Goal: Task Accomplishment & Management: Use online tool/utility

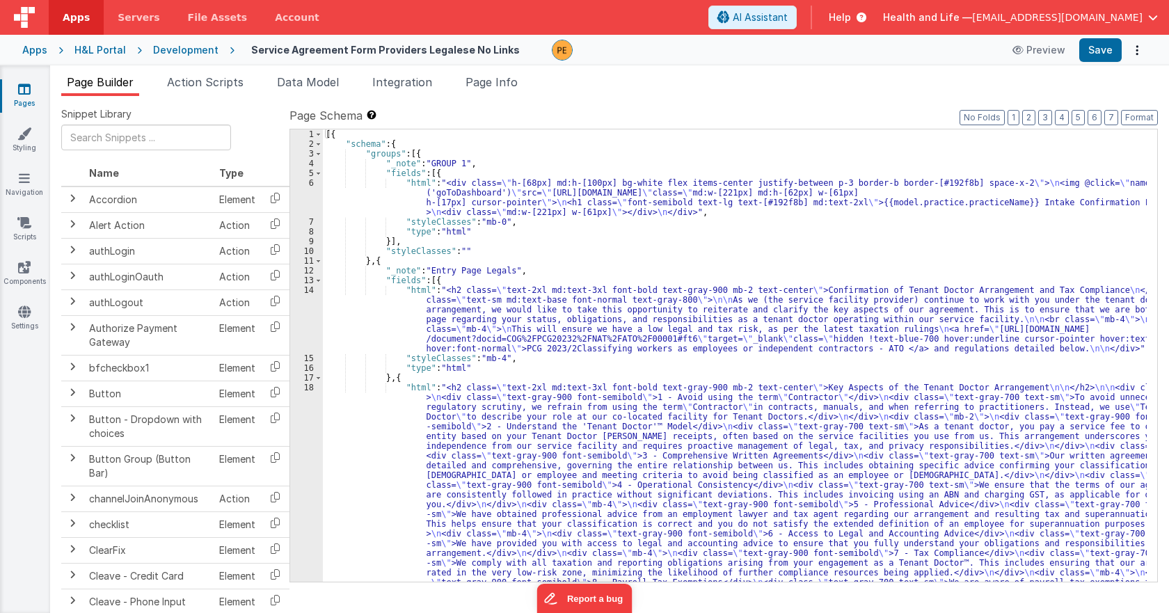
click at [198, 50] on div "Development" at bounding box center [185, 50] width 65 height 14
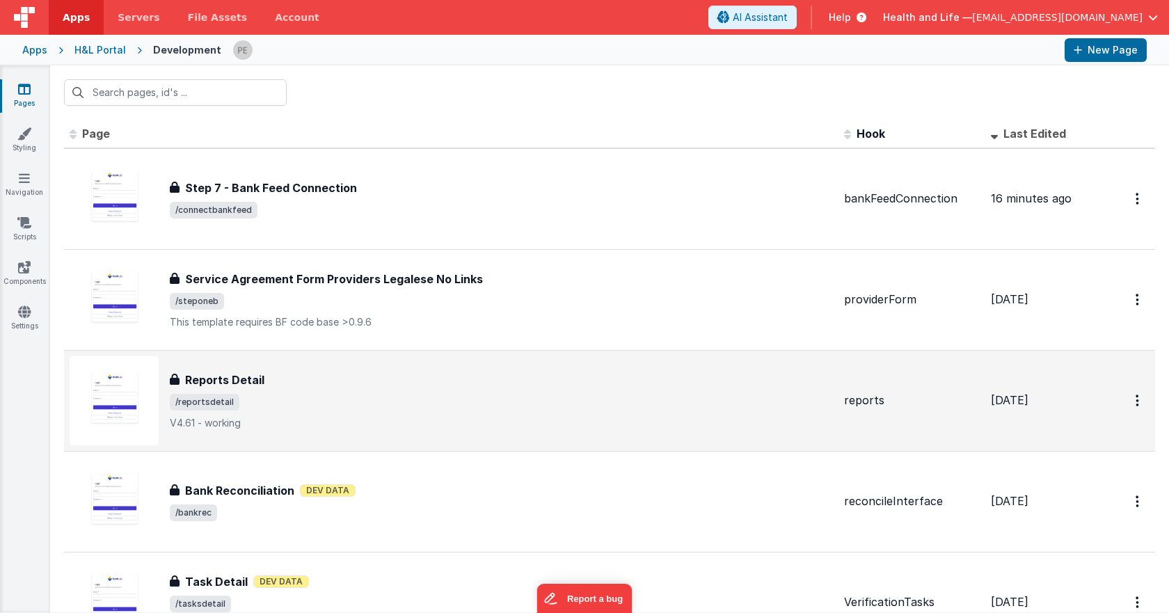
click at [405, 375] on div "Reports Detail" at bounding box center [501, 380] width 663 height 17
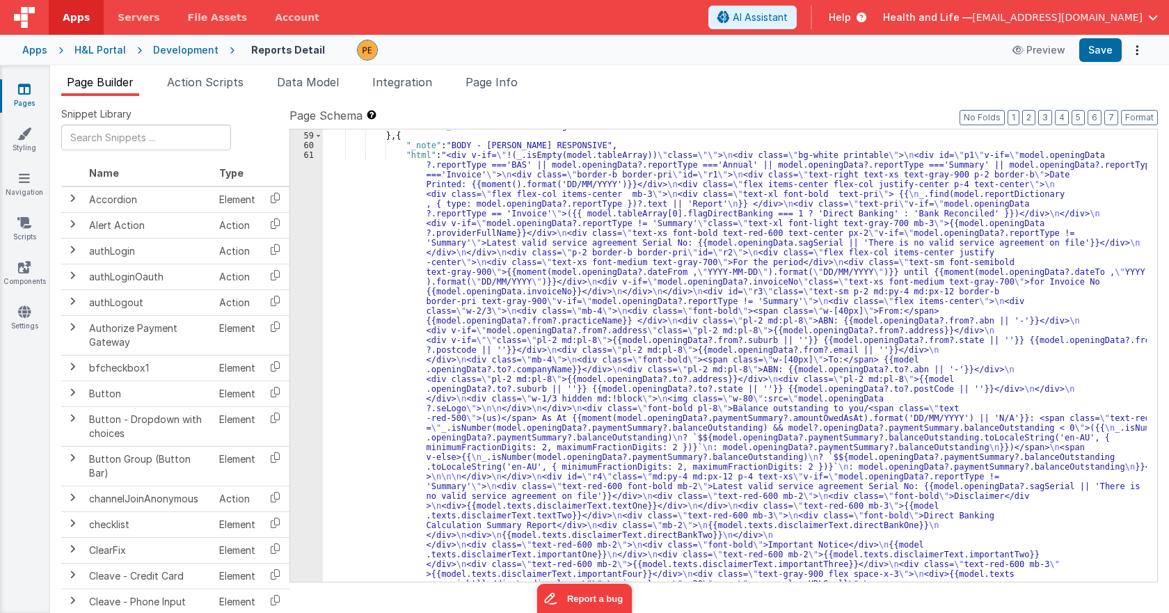
scroll to position [4761, 0]
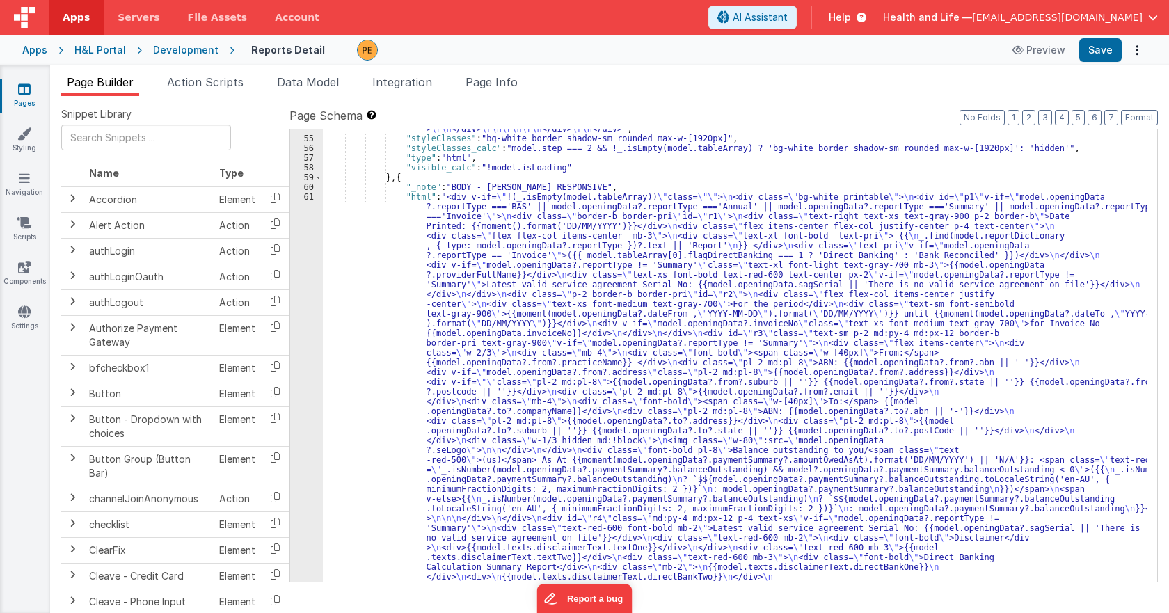
click at [408, 309] on div ""html" : "<div class= \" invisible absolute -left-[9999px] \" > \r\n <div class…" at bounding box center [735, 257] width 824 height 5510
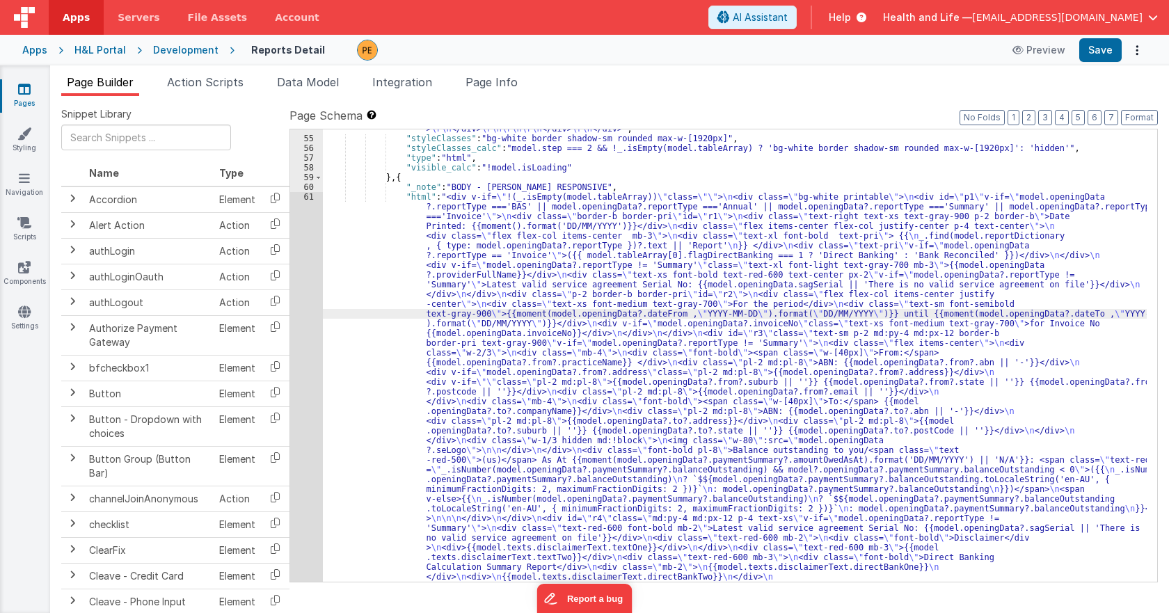
click at [313, 297] on div "54 55 56 57 58 59 60 61 62 63 64 65 66 67 68 69 70 71 72 73 74 75 76 77" at bounding box center [306, 257] width 33 height 5510
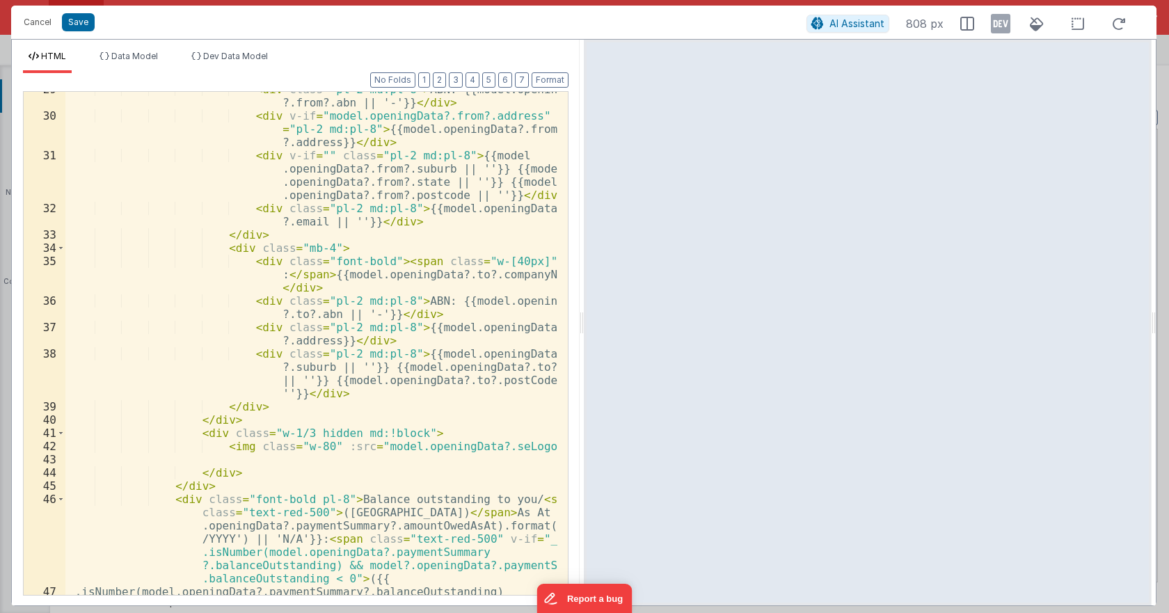
scroll to position [752, 0]
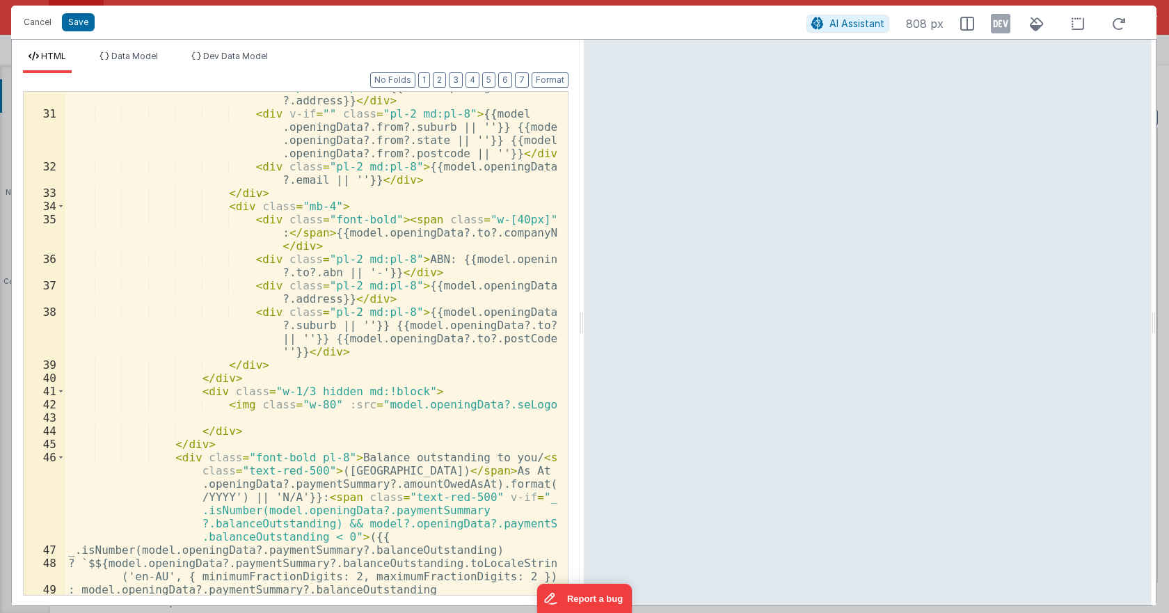
click at [273, 237] on div "< div v-if = "model.openingData?.from?.address" class = "pl-2 md:pl-8" > {{mode…" at bounding box center [311, 346] width 492 height 556
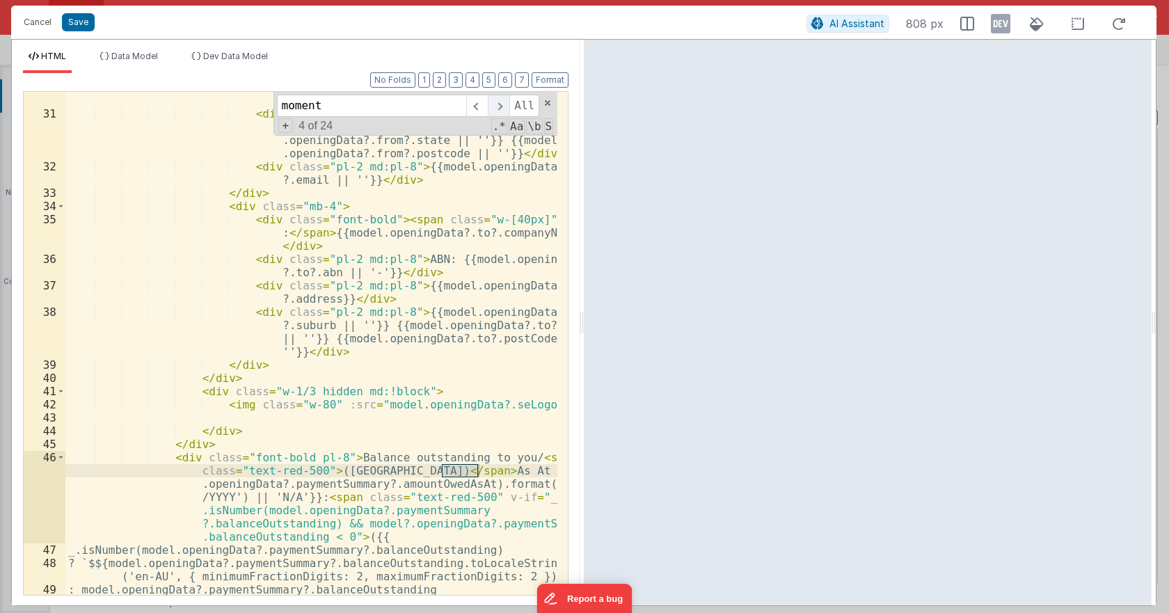
type input "moment"
click at [502, 102] on span at bounding box center [499, 106] width 22 height 22
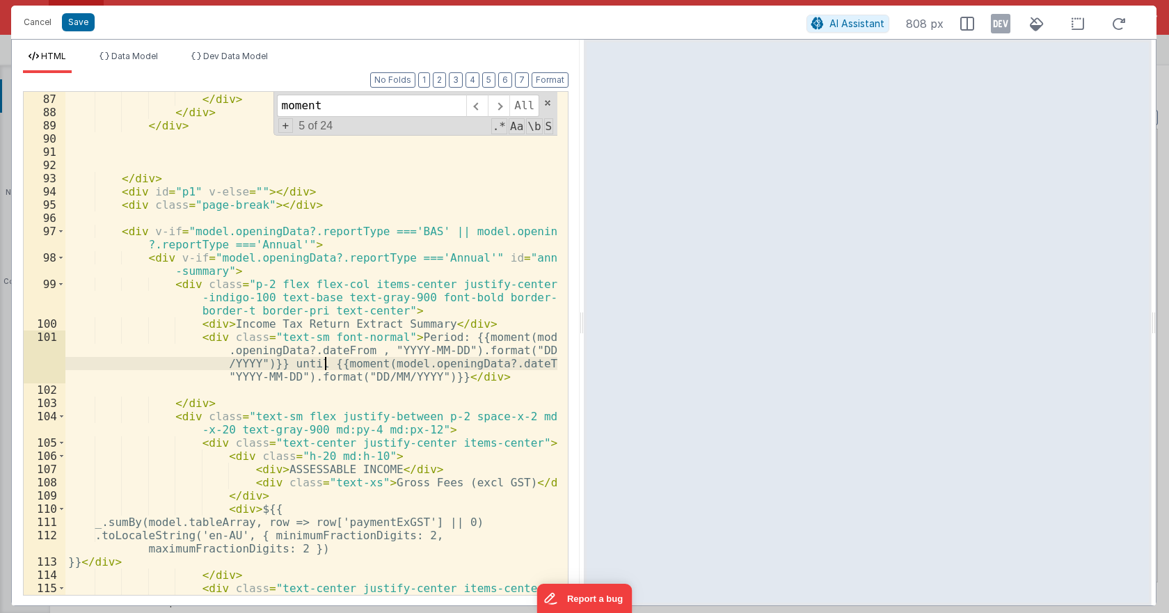
click at [324, 361] on div "< img class = "w-20 " :src = "app.env.logoURLSmall" > </ div > </ div > </ div …" at bounding box center [311, 344] width 492 height 530
drag, startPoint x: 313, startPoint y: 364, endPoint x: 419, endPoint y: 383, distance: 107.5
click at [419, 383] on div "< img class = "w-20 " :src = "app.env.logoURLSmall" > </ div > </ div > </ div …" at bounding box center [311, 344] width 492 height 530
click at [419, 381] on div "< img class = "w-20 " :src = "app.env.logoURLSmall" > </ div > </ div > </ div …" at bounding box center [311, 343] width 492 height 503
drag, startPoint x: 328, startPoint y: 364, endPoint x: 423, endPoint y: 379, distance: 95.9
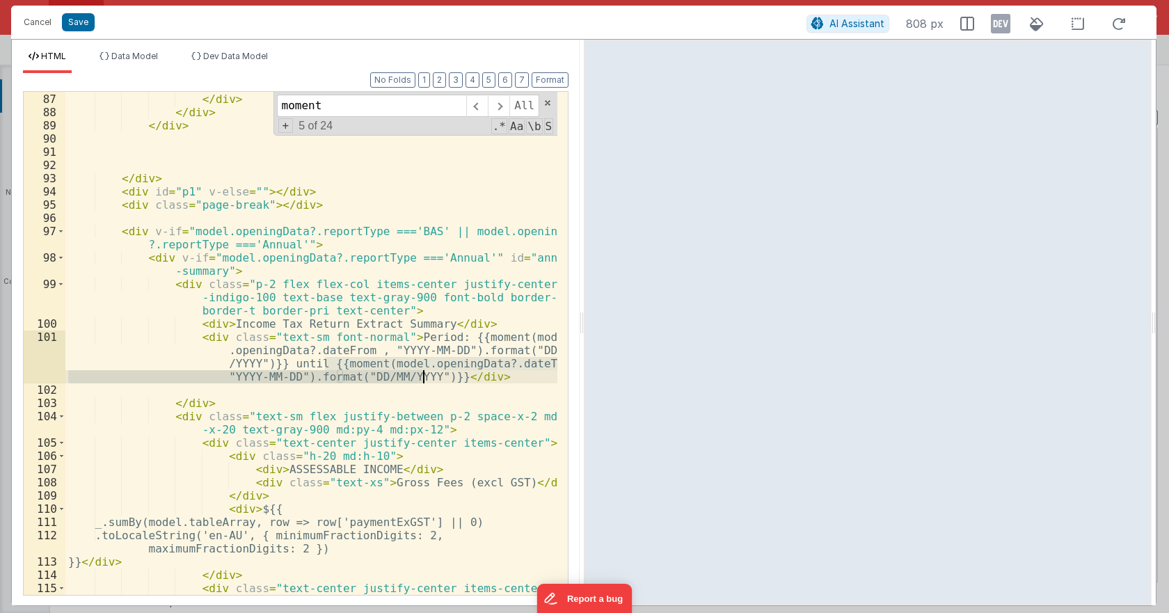
click at [423, 379] on div "< img class = "w-20 " :src = "app.env.logoURLSmall" > </ div > </ div > </ div …" at bounding box center [311, 344] width 492 height 530
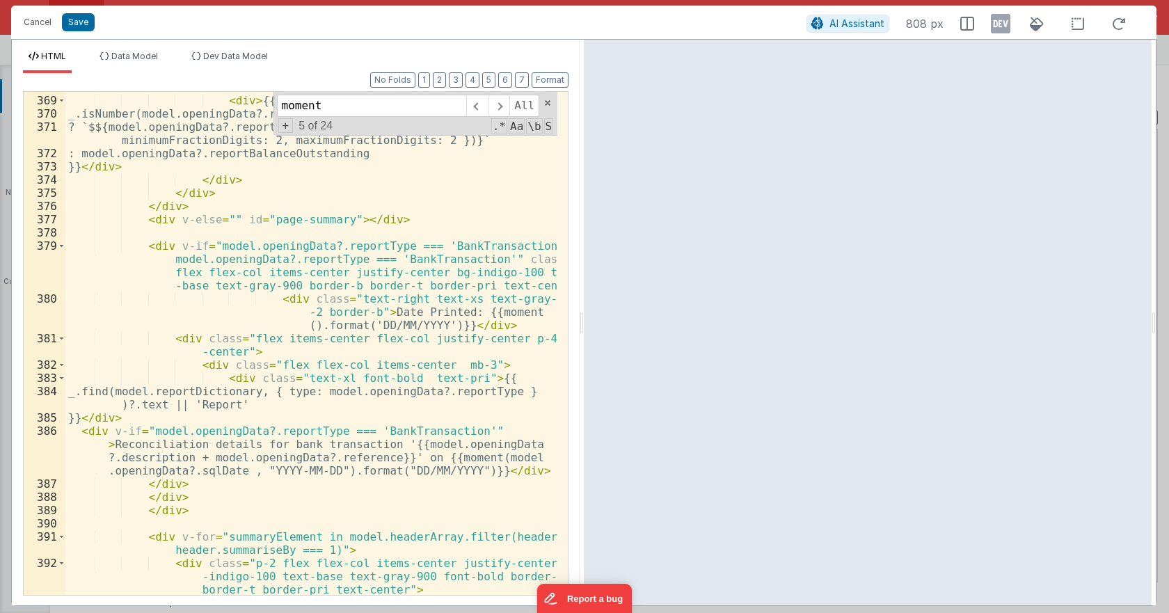
scroll to position [7378, 0]
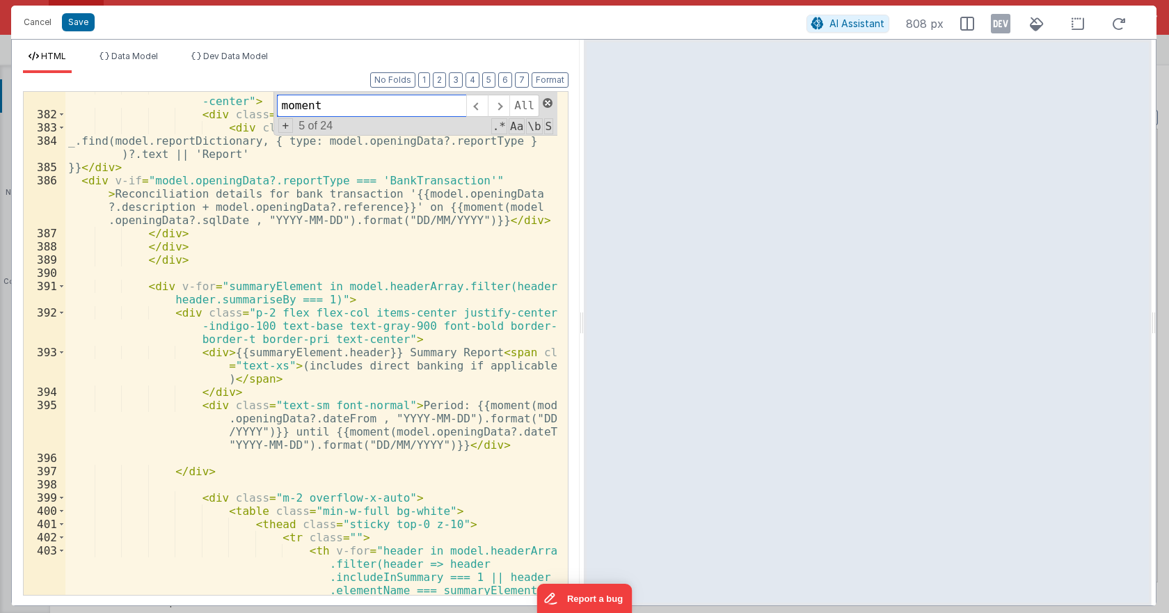
click at [546, 103] on span at bounding box center [548, 103] width 10 height 10
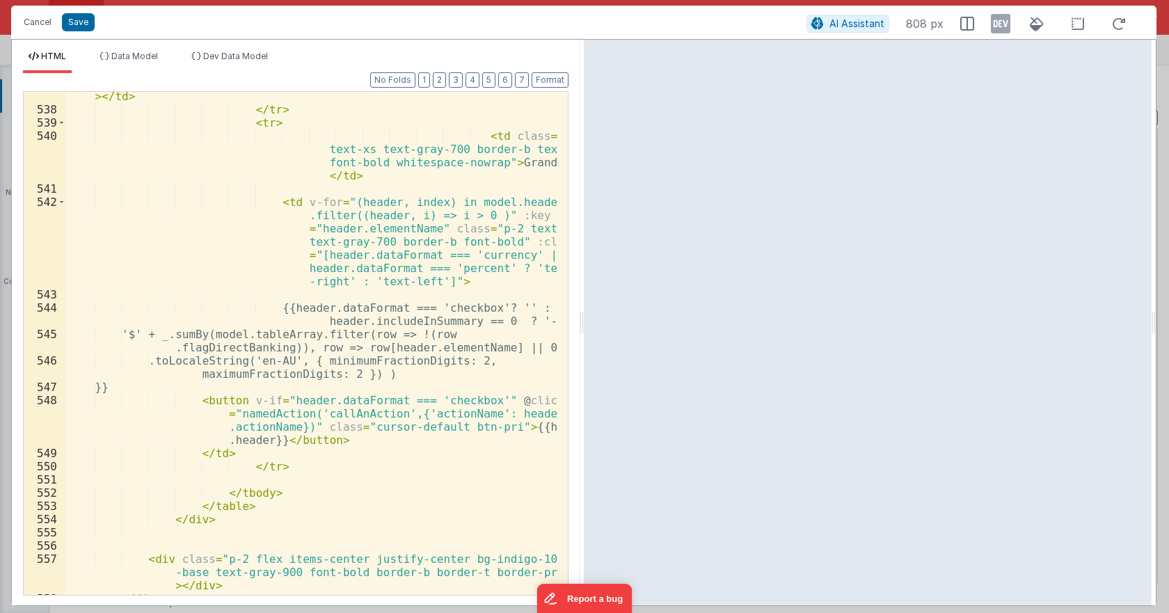
scroll to position [11241, 0]
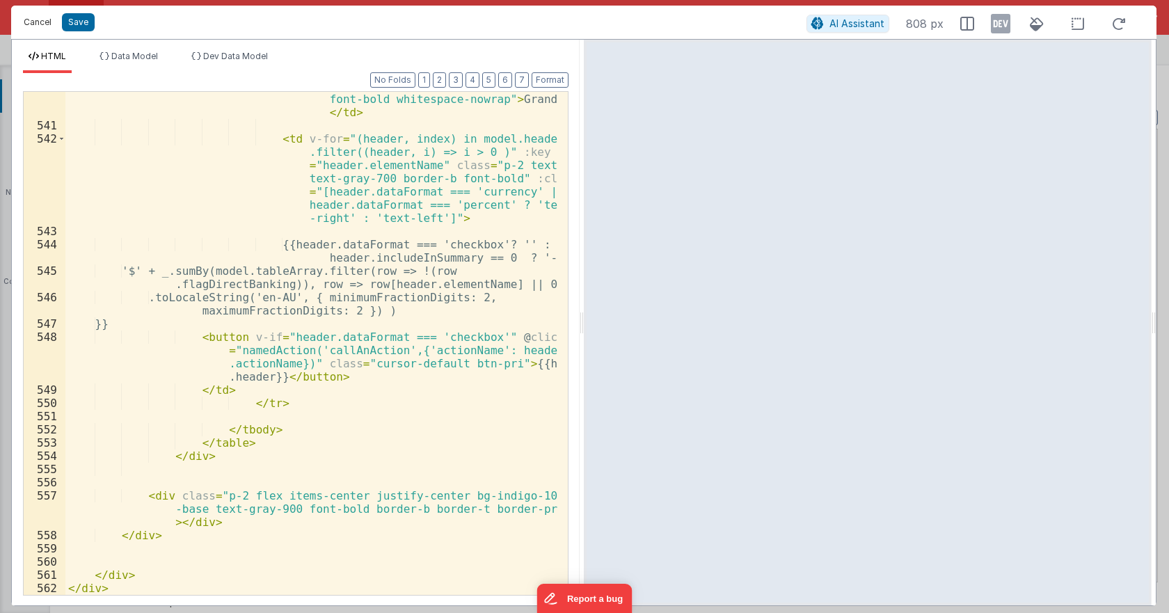
click at [33, 25] on button "Cancel" at bounding box center [38, 22] width 42 height 19
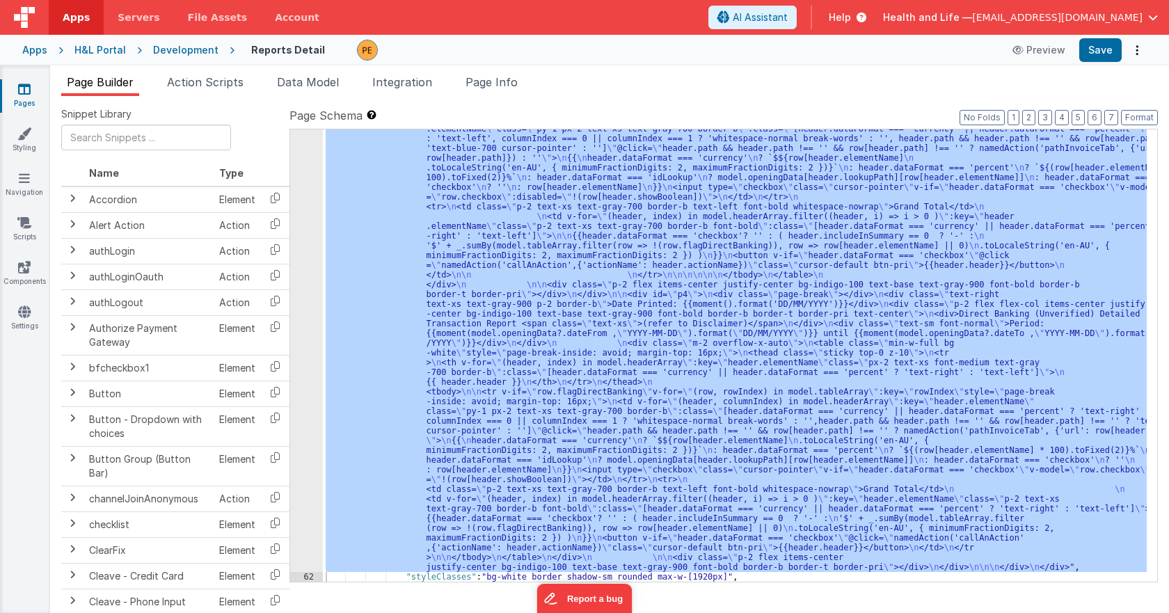
click at [443, 384] on div ""html" : "<div v-if= \" !(_.isEmpty(model.tableArray)) \" class= \"\" > \n <div…" at bounding box center [735, 355] width 824 height 452
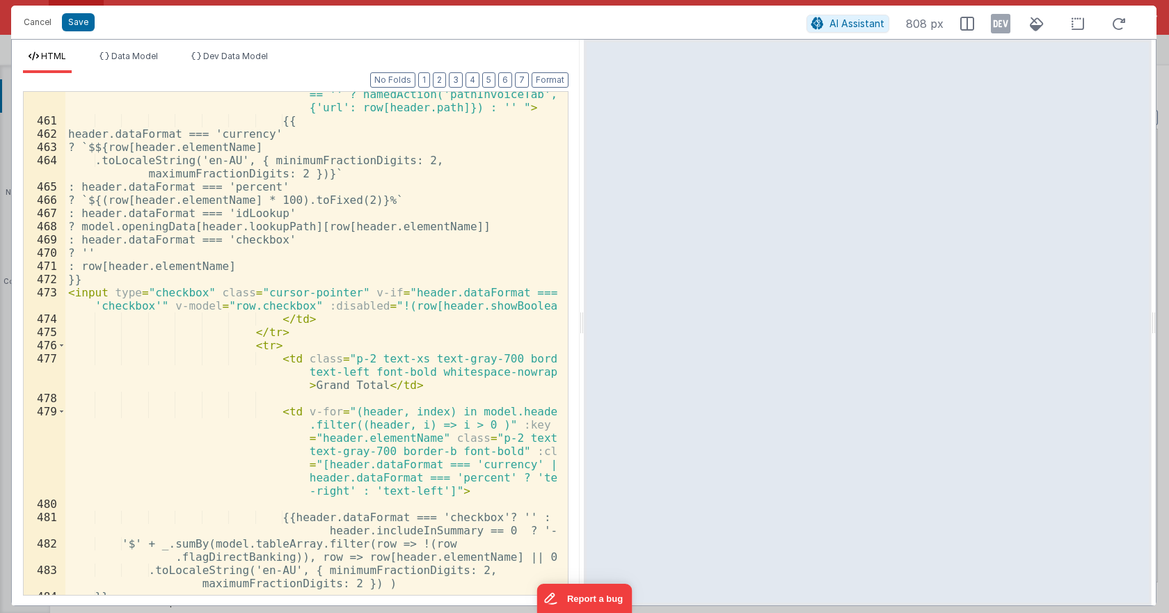
scroll to position [9403, 0]
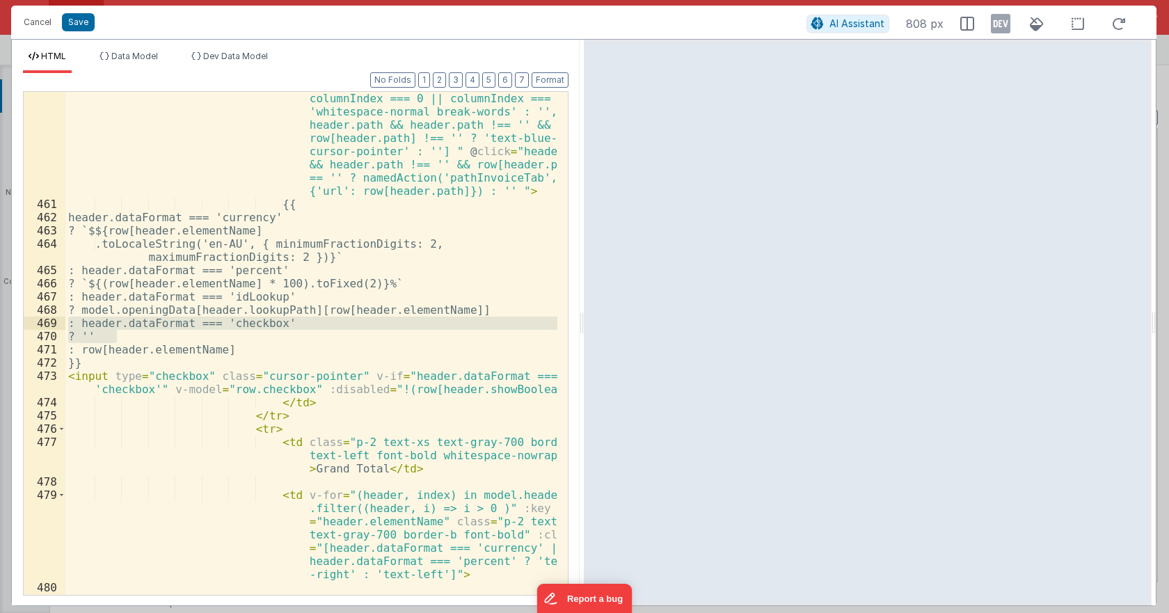
drag, startPoint x: 129, startPoint y: 336, endPoint x: 35, endPoint y: 325, distance: 93.9
click at [35, 325] on div "460 461 462 463 464 465 466 467 468 469 470 471 472 473 474 475 476 477 478 479…" at bounding box center [296, 343] width 546 height 505
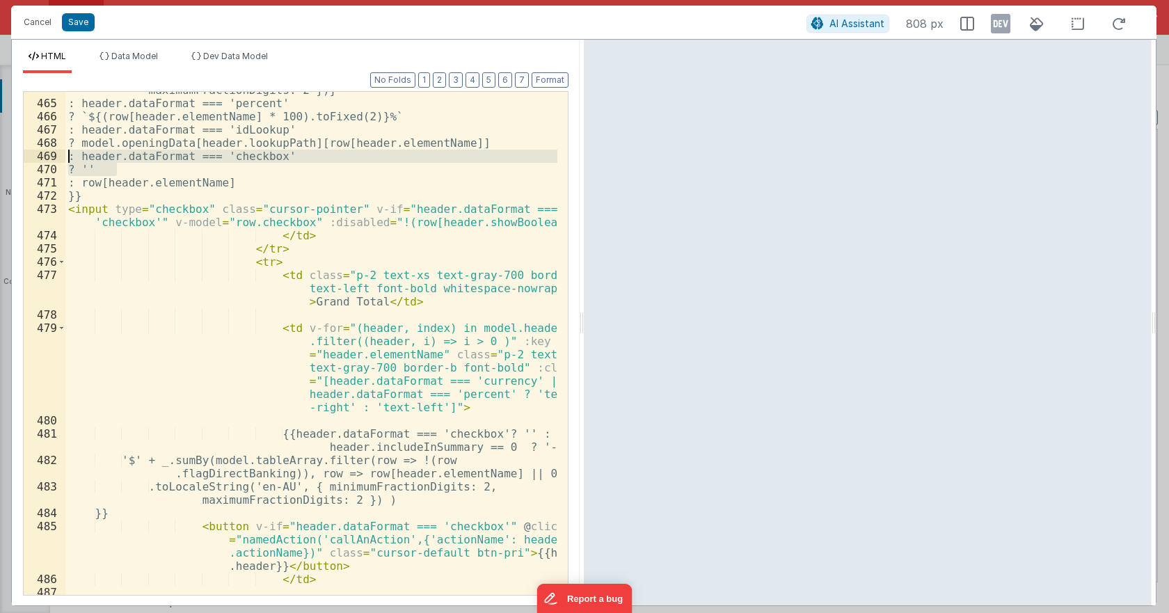
scroll to position [9570, 0]
click at [151, 170] on div ".toLocaleString('en-AU', { minimumFractionDigits: 2, maximumFractionDigits: 2 }…" at bounding box center [311, 343] width 492 height 503
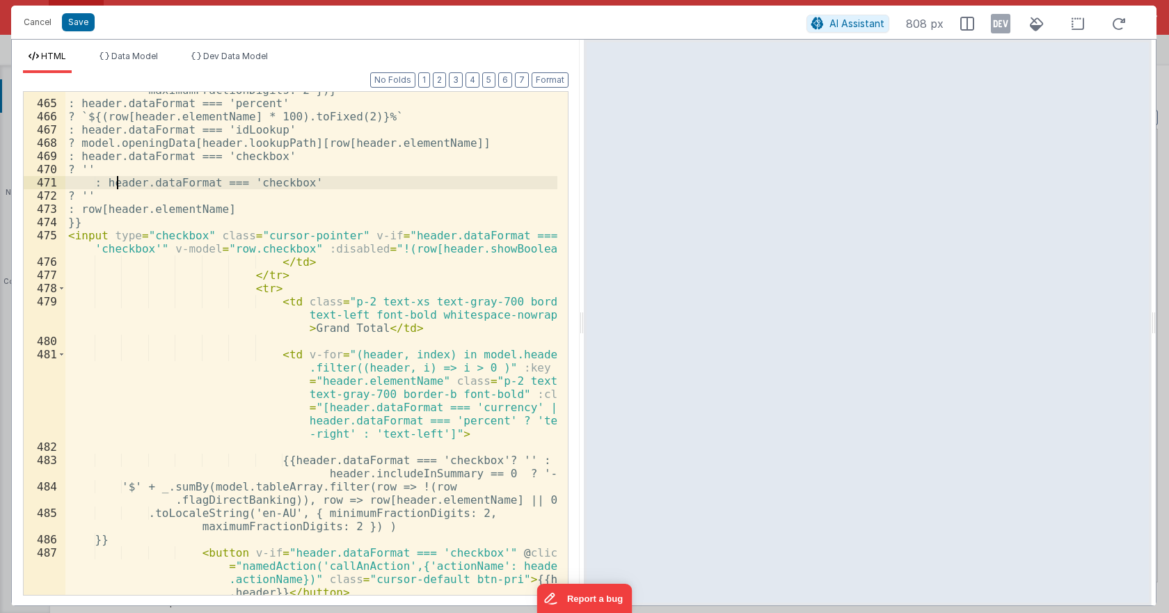
click at [116, 182] on div ".toLocaleString('en-AU', { minimumFractionDigits: 2, maximumFractionDigits: 2 }…" at bounding box center [311, 341] width 492 height 543
click at [173, 181] on div ".toLocaleString('en-AU', { minimumFractionDigits: 2, maximumFractionDigits: 2 }…" at bounding box center [311, 341] width 492 height 543
click at [258, 183] on div ".toLocaleString('en-AU', { minimumFractionDigits: 2, maximumFractionDigits: 2 }…" at bounding box center [311, 341] width 492 height 543
click at [110, 198] on div ".toLocaleString('en-AU', { minimumFractionDigits: 2, maximumFractionDigits: 2 }…" at bounding box center [311, 341] width 492 height 543
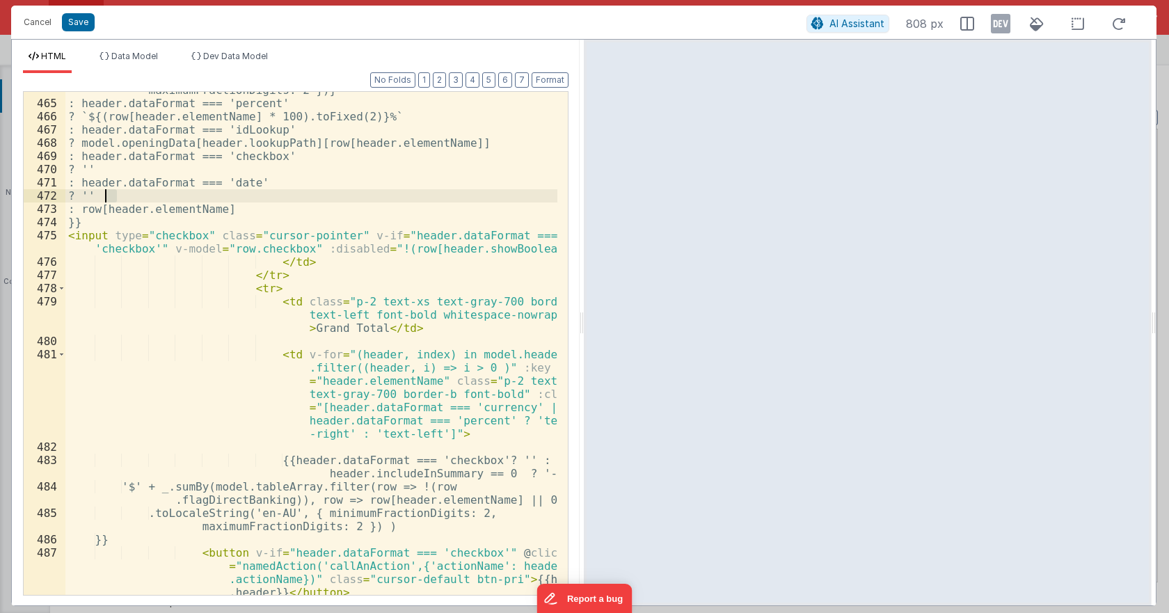
drag, startPoint x: 118, startPoint y: 196, endPoint x: 108, endPoint y: 195, distance: 9.8
click at [108, 195] on div ".toLocaleString('en-AU', { minimumFractionDigits: 2, maximumFractionDigits: 2 }…" at bounding box center [311, 341] width 492 height 543
click at [239, 203] on div ".toLocaleString('en-AU', { minimumFractionDigits: 2, maximumFractionDigits: 2 }…" at bounding box center [311, 341] width 492 height 543
click at [252, 194] on div ".toLocaleString('en-AU', { minimumFractionDigits: 2, maximumFractionDigits: 2 }…" at bounding box center [311, 341] width 492 height 543
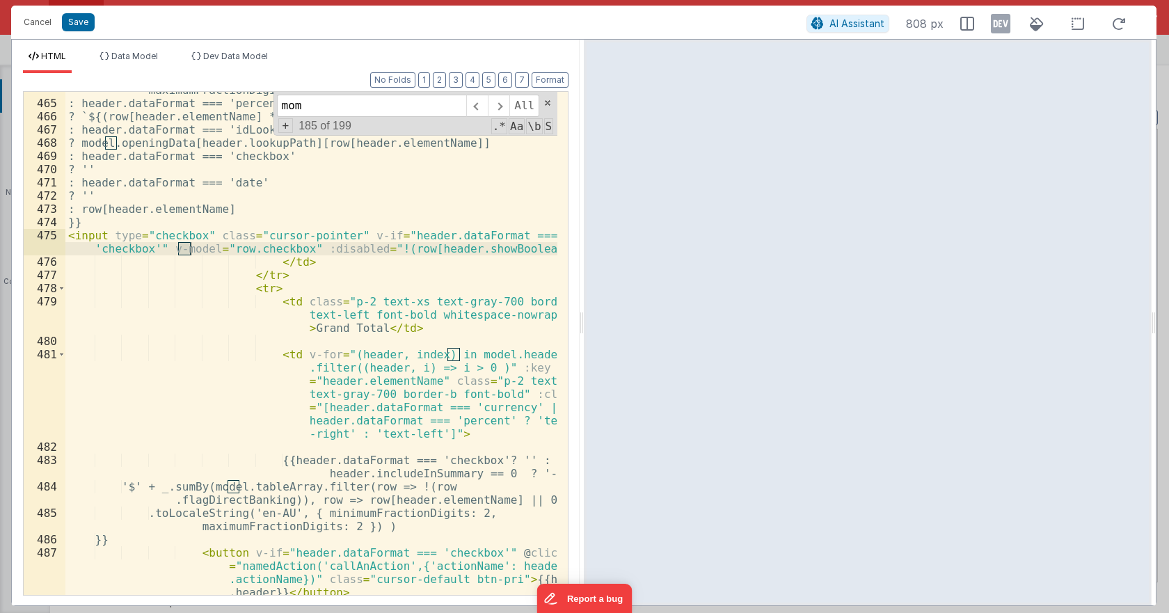
scroll to position [10131, 0]
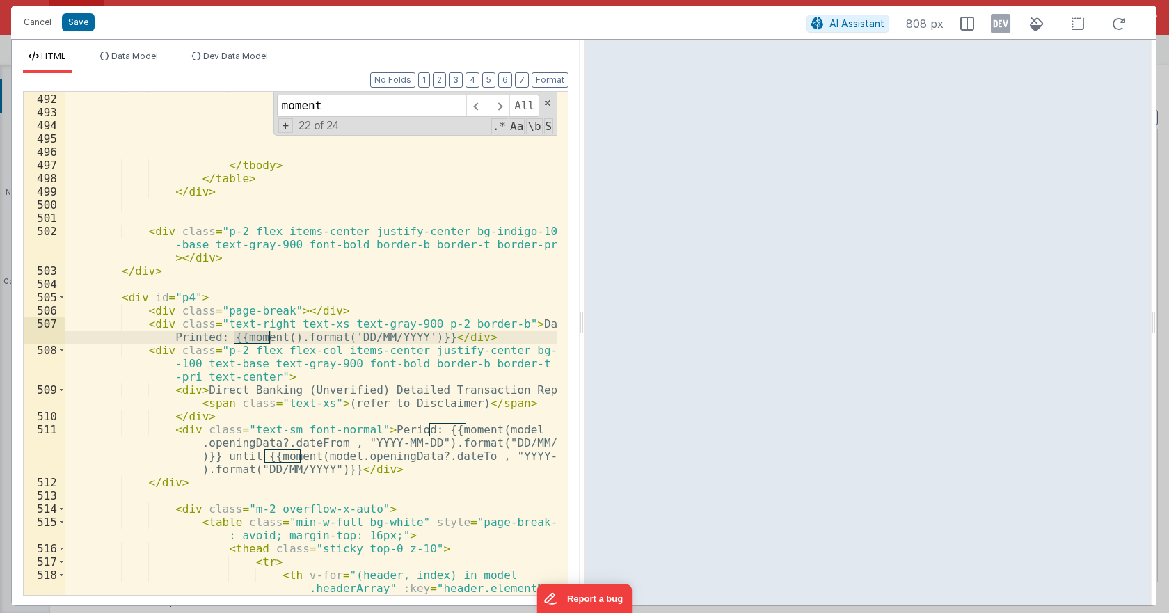
type input "moment"
click at [236, 329] on div "</ tr > </ tbody > </ table > </ div > < div class = "p-2 flex items-center jus…" at bounding box center [311, 377] width 492 height 596
click at [505, 109] on span at bounding box center [499, 106] width 22 height 22
click at [504, 109] on span at bounding box center [499, 106] width 22 height 22
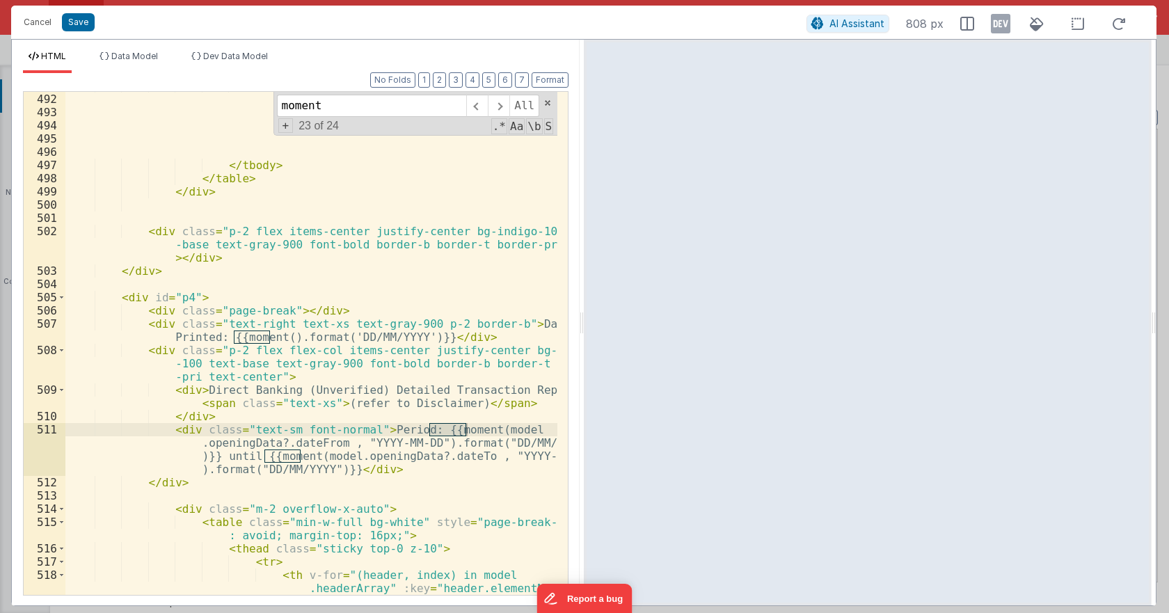
click at [269, 449] on div "</ tr > </ tbody > </ table > </ div > < div class = "p-2 flex items-center jus…" at bounding box center [311, 377] width 492 height 596
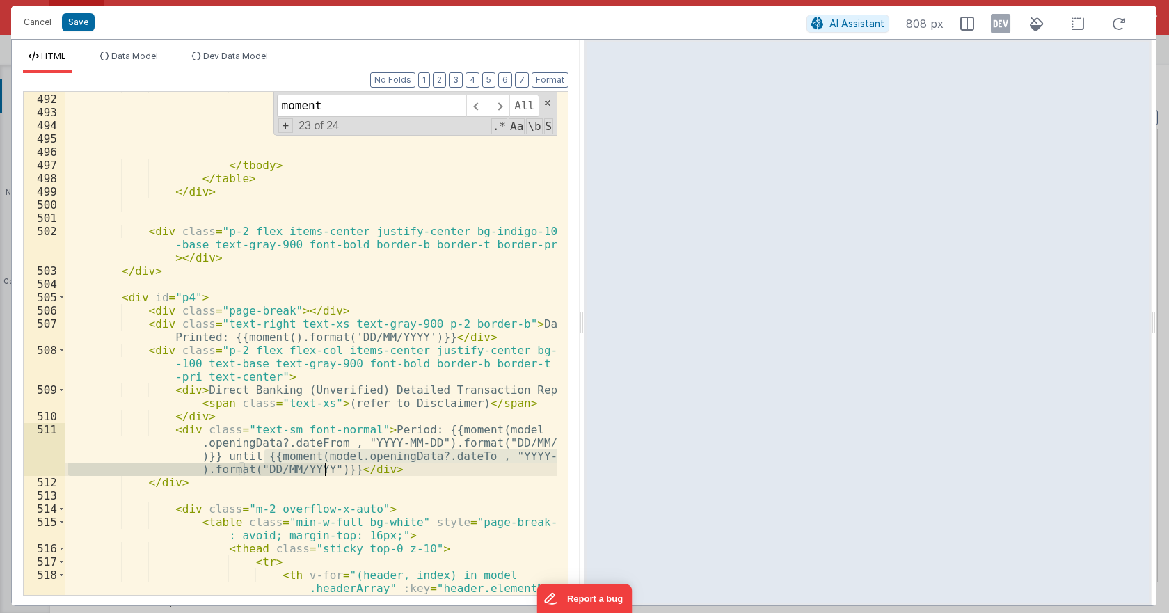
drag, startPoint x: 265, startPoint y: 457, endPoint x: 325, endPoint y: 471, distance: 61.5
click at [325, 471] on div "</ tr > </ tbody > </ table > </ div > < div class = "p-2 flex items-center jus…" at bounding box center [311, 377] width 492 height 596
click at [551, 107] on div "moment All Replace All + 23 of 24 .* Aa \b S" at bounding box center [416, 114] width 285 height 44
click at [549, 107] on span at bounding box center [548, 103] width 10 height 10
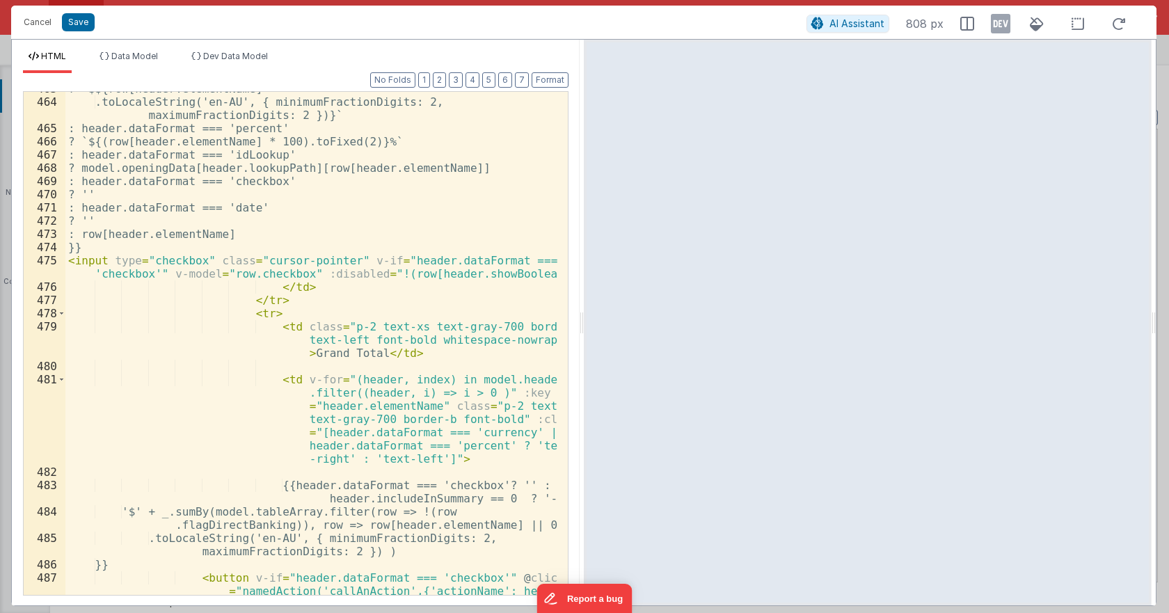
scroll to position [9504, 0]
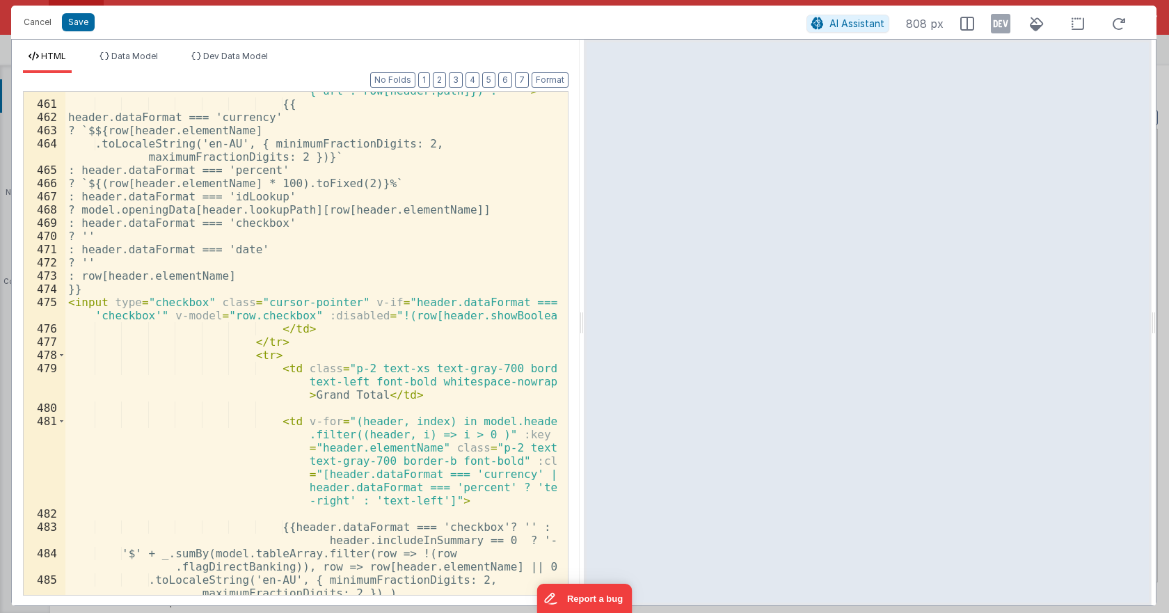
click at [155, 258] on div "< td v-for = "(header, columnIndex) in model .headerArray" :key = "header.eleme…" at bounding box center [311, 263] width 492 height 702
drag, startPoint x: 118, startPoint y: 260, endPoint x: 107, endPoint y: 262, distance: 10.6
click at [107, 262] on div "< td v-for = "(header, columnIndex) in model .headerArray" :key = "header.eleme…" at bounding box center [311, 263] width 492 height 702
click at [139, 261] on div "< td v-for = "(header, columnIndex) in model .headerArray" :key = "header.eleme…" at bounding box center [311, 263] width 492 height 702
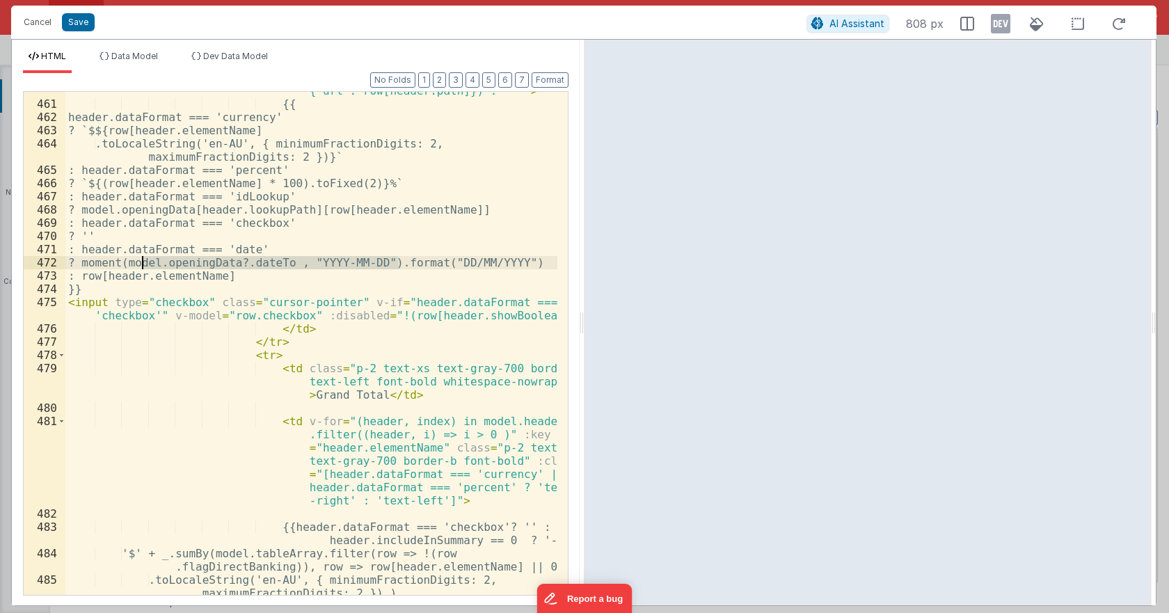
click at [158, 264] on div "< td v-for = "(header, columnIndex) in model .headerArray" :key = "header.eleme…" at bounding box center [311, 343] width 492 height 503
click at [158, 264] on div "< td v-for = "(header, columnIndex) in model .headerArray" :key = "header.eleme…" at bounding box center [311, 263] width 492 height 702
click at [236, 260] on div "< td v-for = "(header, columnIndex) in model .headerArray" :key = "header.eleme…" at bounding box center [311, 263] width 492 height 702
click at [197, 263] on div "< td v-for = "(header, columnIndex) in model .headerArray" :key = "header.eleme…" at bounding box center [311, 263] width 492 height 702
drag, startPoint x: 104, startPoint y: 276, endPoint x: 256, endPoint y: 274, distance: 151.8
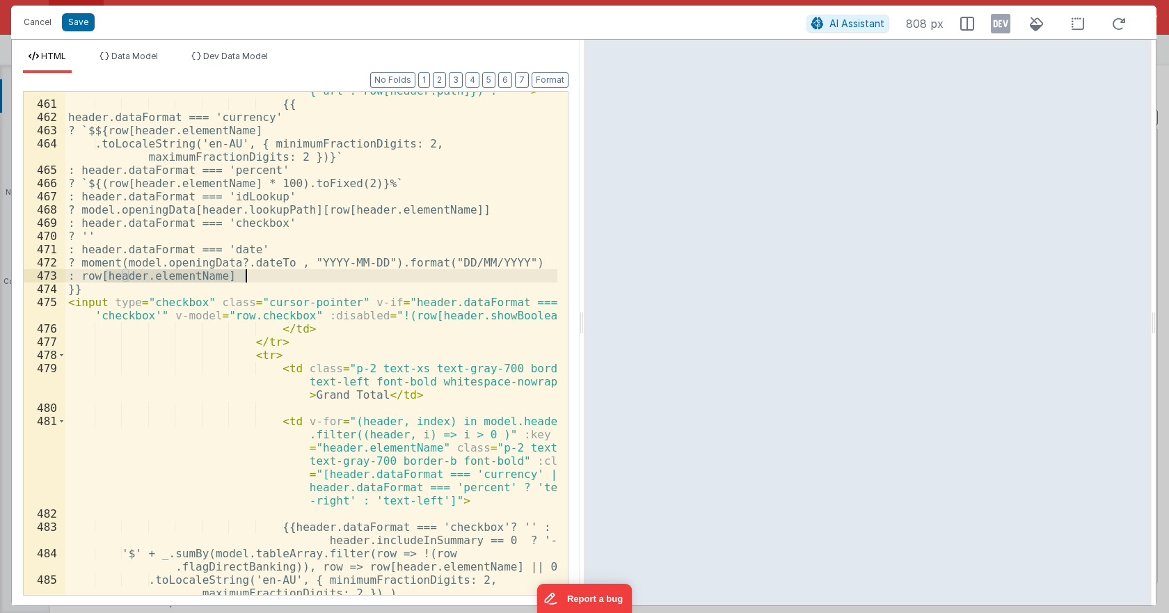
click at [256, 274] on div "< td v-for = "(header, columnIndex) in model .headerArray" :key = "header.eleme…" at bounding box center [311, 263] width 492 height 702
click at [175, 265] on div "< td v-for = "(header, columnIndex) in model .headerArray" :key = "header.eleme…" at bounding box center [311, 263] width 492 height 702
drag, startPoint x: 146, startPoint y: 264, endPoint x: 300, endPoint y: 263, distance: 153.8
click at [300, 263] on div "< td v-for = "(header, columnIndex) in model .headerArray" :key = "header.eleme…" at bounding box center [311, 263] width 492 height 702
click at [366, 265] on div "< td v-for = "(header, columnIndex) in model .headerArray" :key = "header.eleme…" at bounding box center [311, 263] width 492 height 702
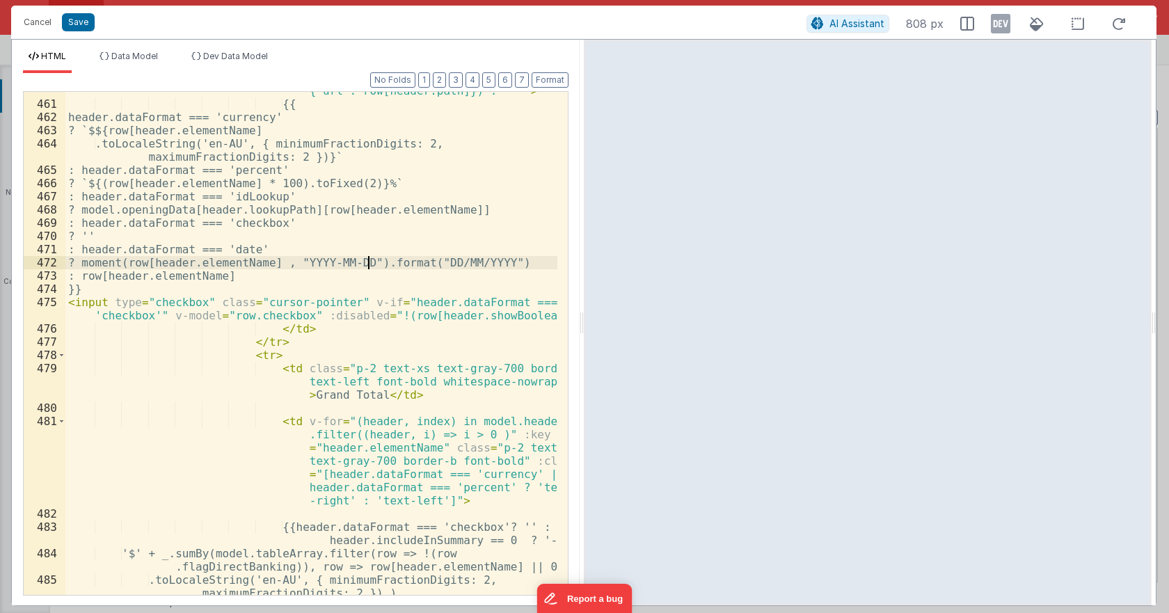
click at [366, 265] on div "< td v-for = "(header, columnIndex) in model .headerArray" :key = "header.eleme…" at bounding box center [311, 263] width 492 height 702
click at [449, 260] on div "< td v-for = "(header, columnIndex) in model .headerArray" :key = "header.eleme…" at bounding box center [311, 263] width 492 height 702
click at [524, 261] on div "< td v-for = "(header, columnIndex) in model .headerArray" :key = "header.eleme…" at bounding box center [311, 263] width 492 height 702
drag, startPoint x: 516, startPoint y: 262, endPoint x: 37, endPoint y: 246, distance: 479.9
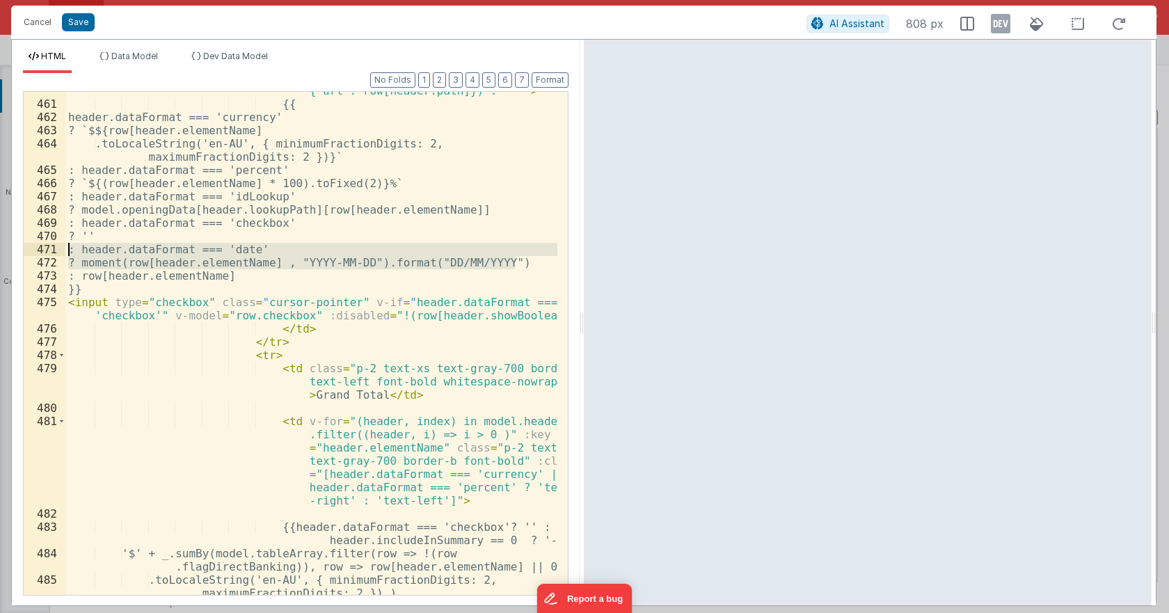
click at [37, 246] on div "460 461 462 463 464 465 466 467 468 469 470 471 472 473 474 475 476 477 478 479…" at bounding box center [296, 343] width 546 height 505
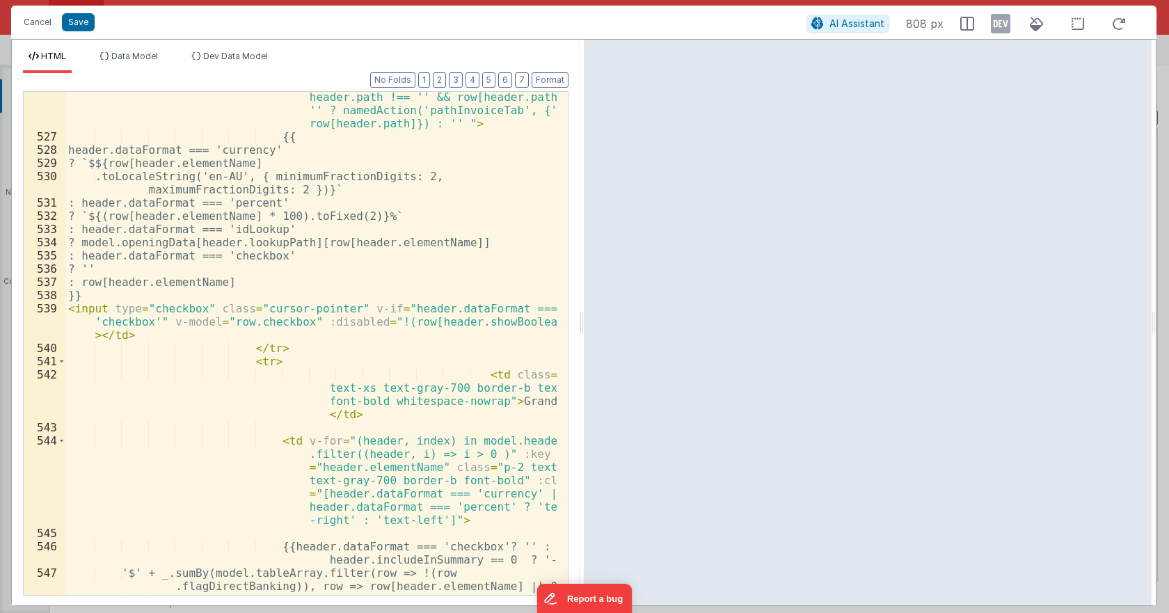
scroll to position [10966, 0]
click at [161, 268] on div "< td v-for = "(header, columnIndex) in model .headerArray" :key = "header.eleme…" at bounding box center [311, 302] width 492 height 715
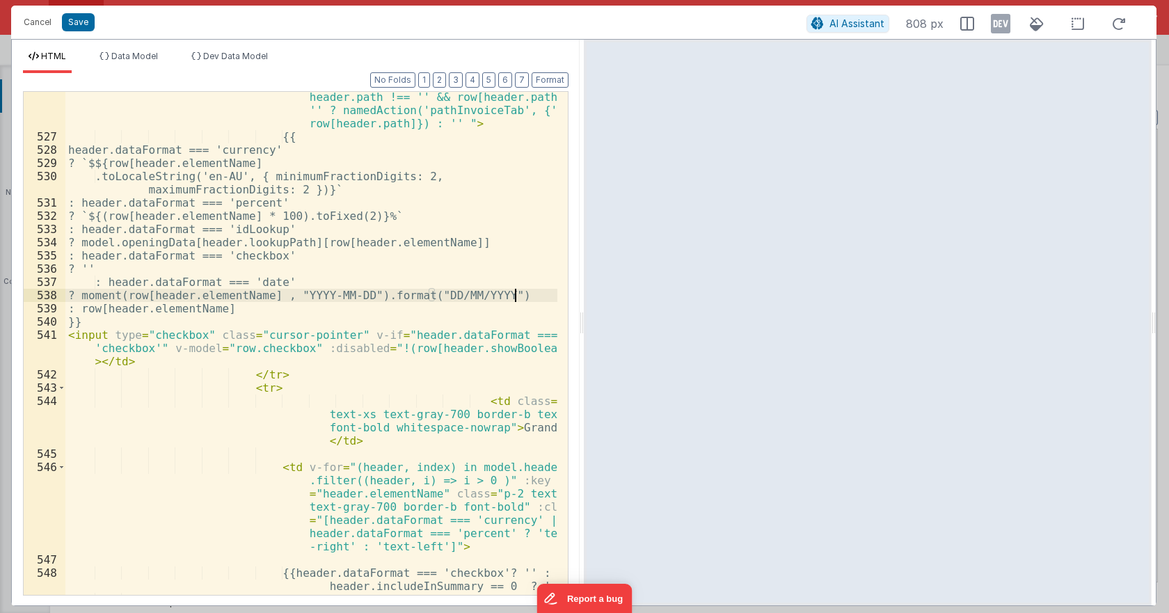
click at [116, 289] on div "< td v-for = "(header, columnIndex) in model .headerArray" :key = "header.eleme…" at bounding box center [311, 302] width 492 height 715
click at [118, 282] on div "< td v-for = "(header, columnIndex) in model .headerArray" :key = "header.eleme…" at bounding box center [311, 302] width 492 height 715
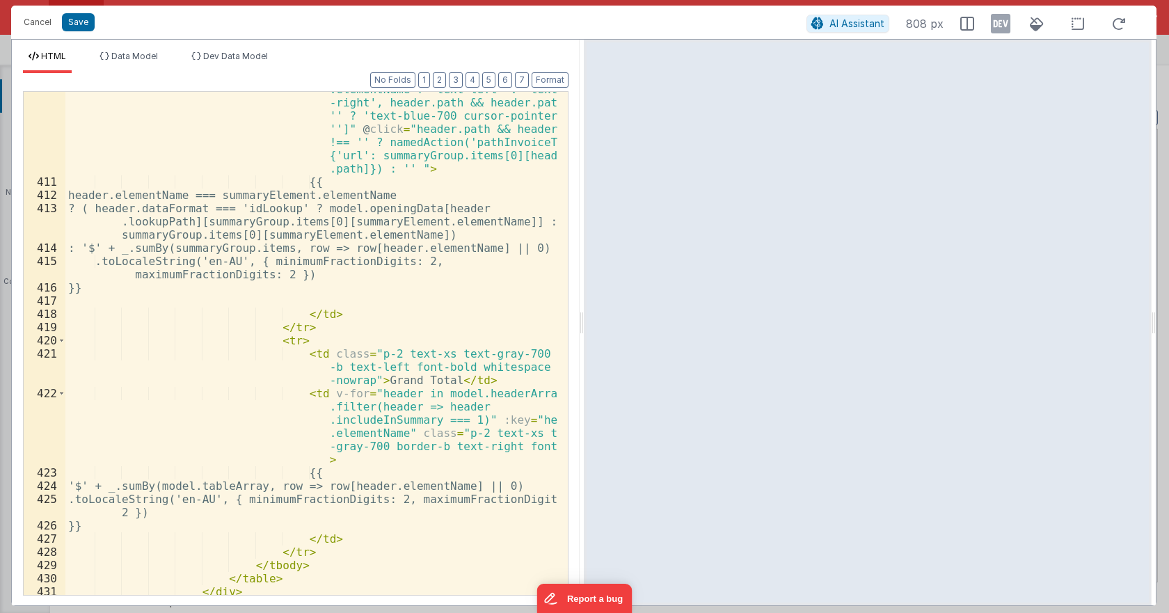
scroll to position [8126, 0]
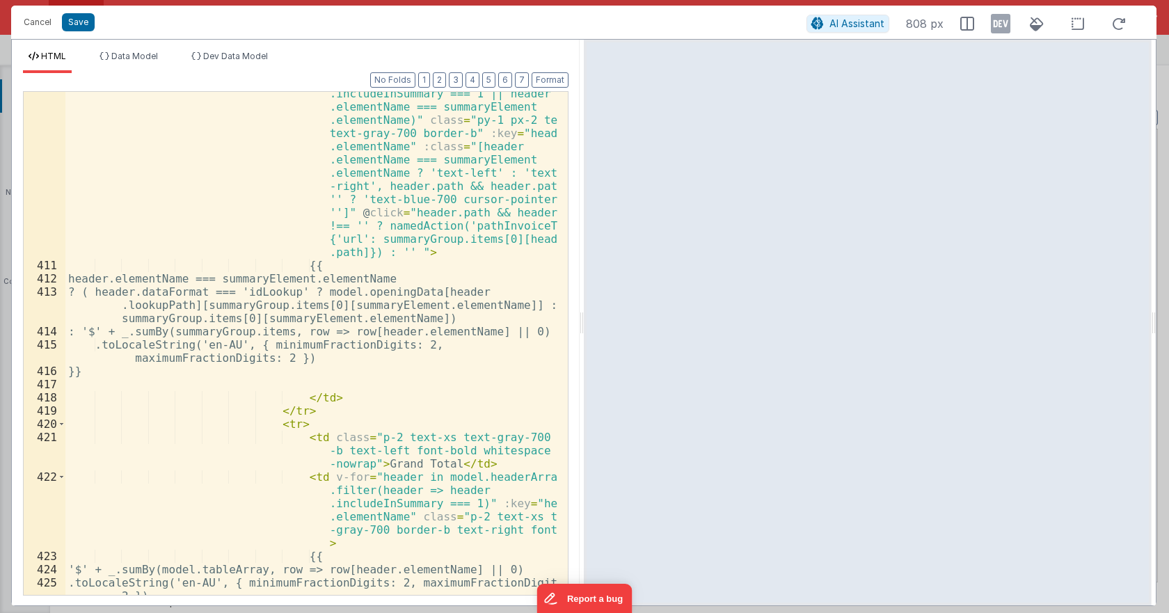
click at [517, 306] on div "< td v-for = "header in model.headerArray .filter(header => header .includeInSu…" at bounding box center [311, 418] width 492 height 715
paste textarea
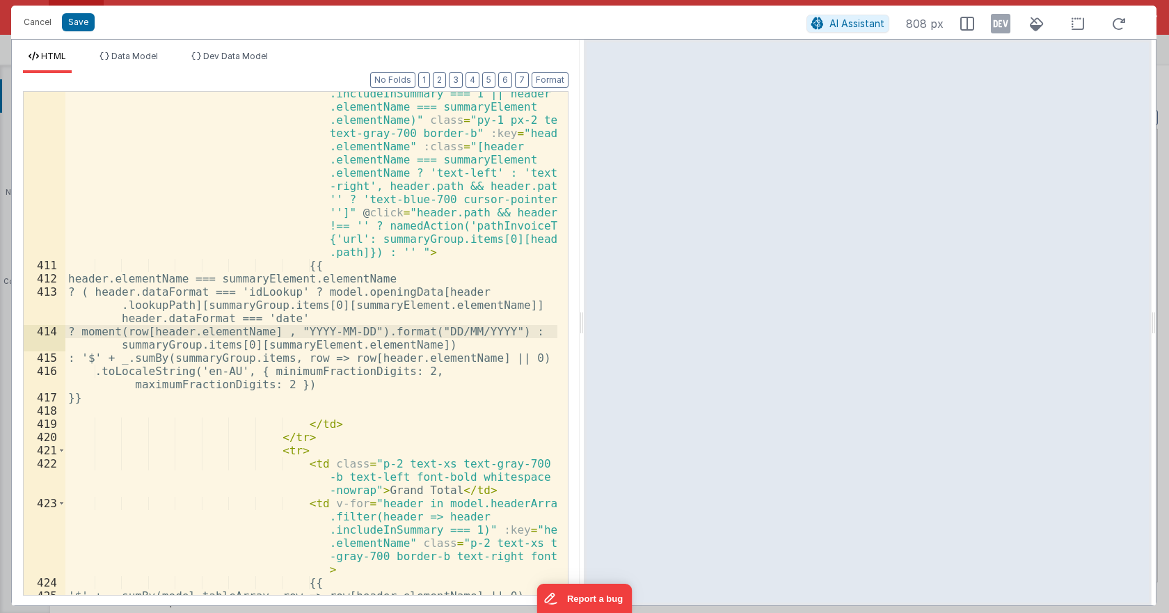
click at [535, 303] on div "< td v-for = "header in model.headerArray .filter(header => header .includeInSu…" at bounding box center [311, 425] width 492 height 728
click at [97, 290] on div "< td v-for = "header in model.headerArray .filter(header => header .includeInSu…" at bounding box center [311, 425] width 492 height 728
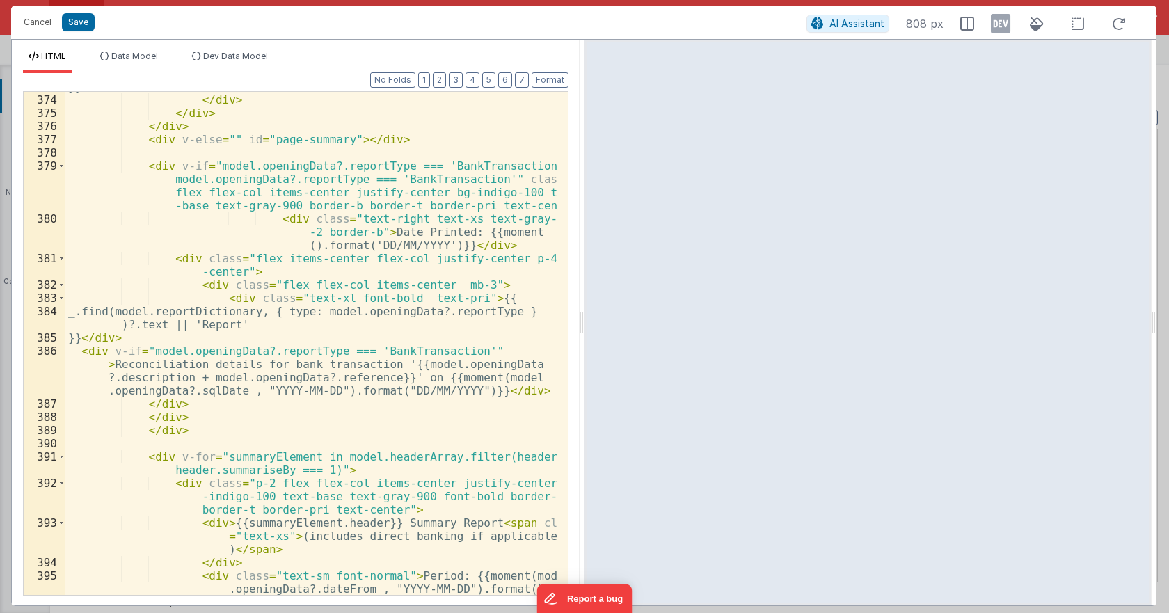
scroll to position [7207, 0]
click at [75, 20] on button "Save" at bounding box center [78, 22] width 33 height 18
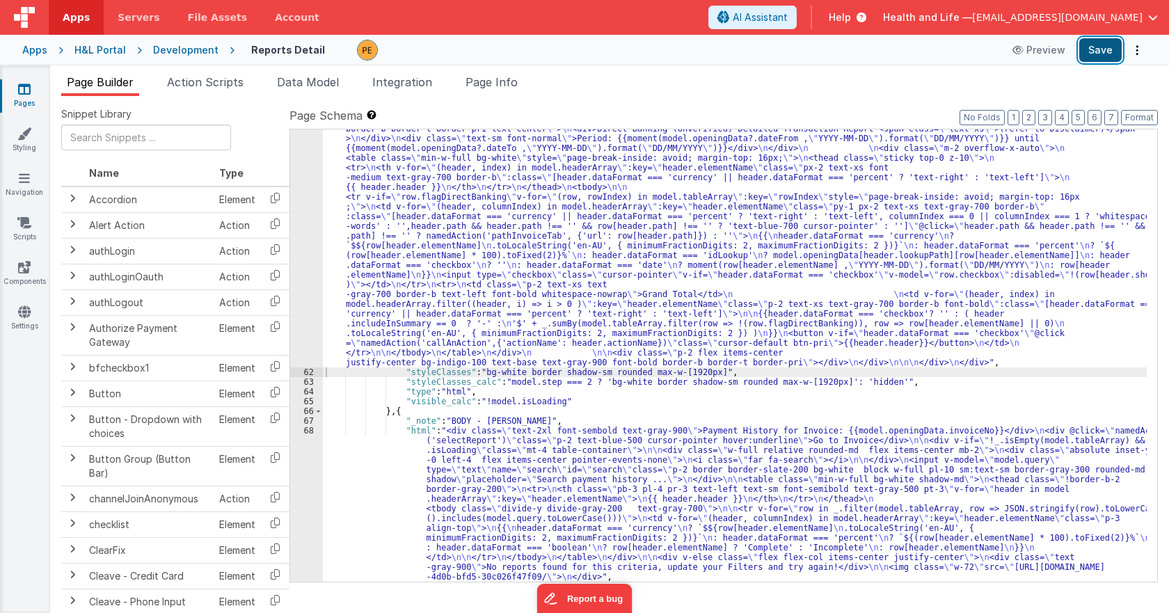
click at [1110, 49] on button "Save" at bounding box center [1101, 50] width 42 height 24
